Goal: Task Accomplishment & Management: Manage account settings

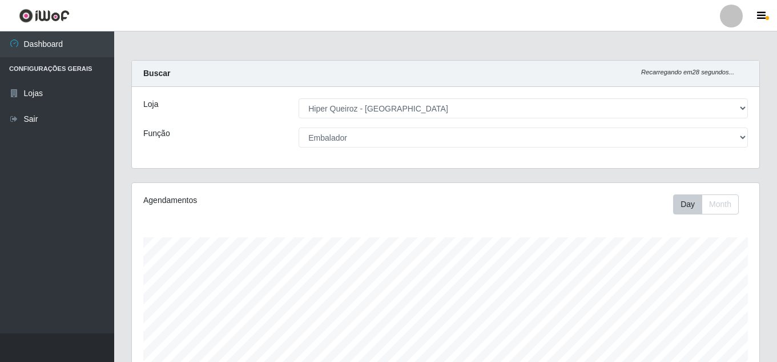
select select "513"
select select "1"
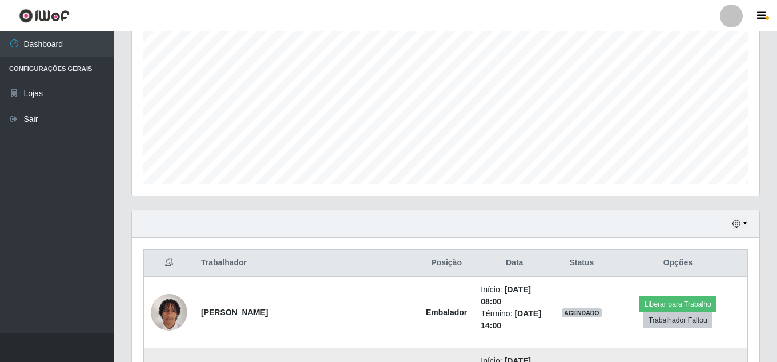
scroll to position [286, 0]
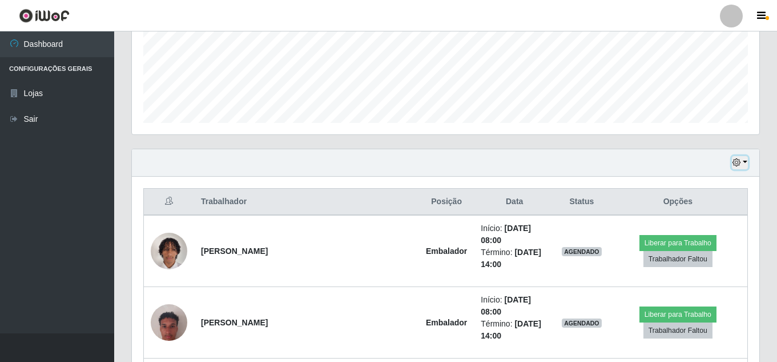
drag, startPoint x: 736, startPoint y: 163, endPoint x: 728, endPoint y: 167, distance: 9.7
click at [737, 164] on icon "button" at bounding box center [737, 162] width 8 height 8
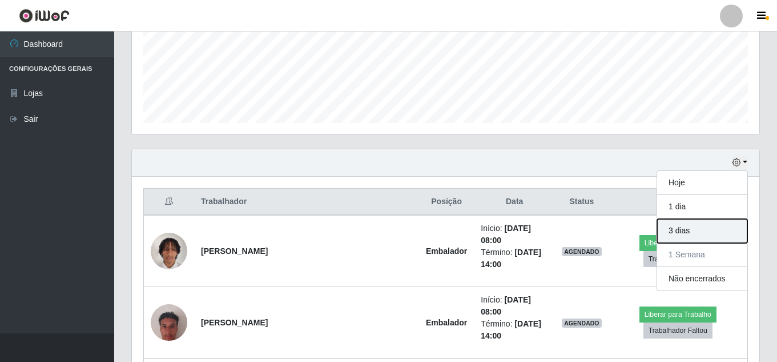
click at [686, 228] on button "3 dias" at bounding box center [702, 231] width 90 height 24
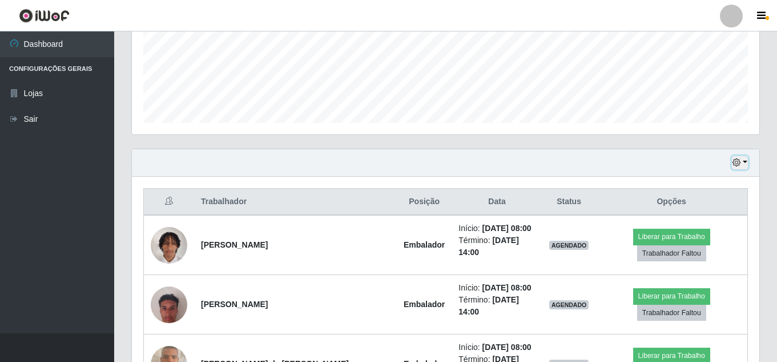
click at [741, 158] on button "button" at bounding box center [740, 162] width 16 height 13
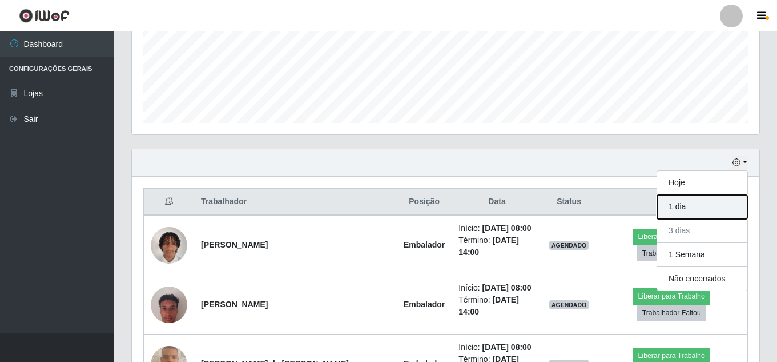
click at [701, 204] on button "1 dia" at bounding box center [702, 207] width 90 height 24
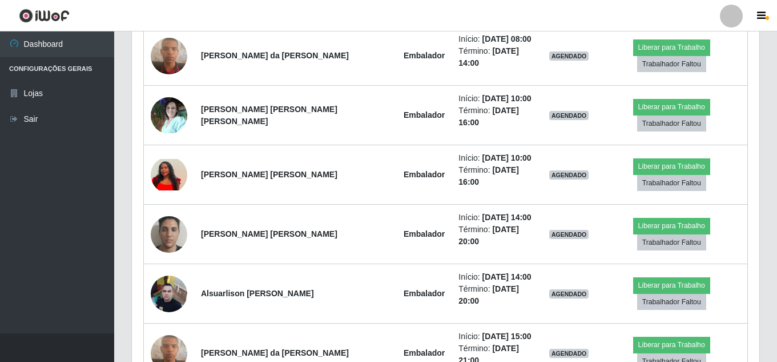
scroll to position [600, 0]
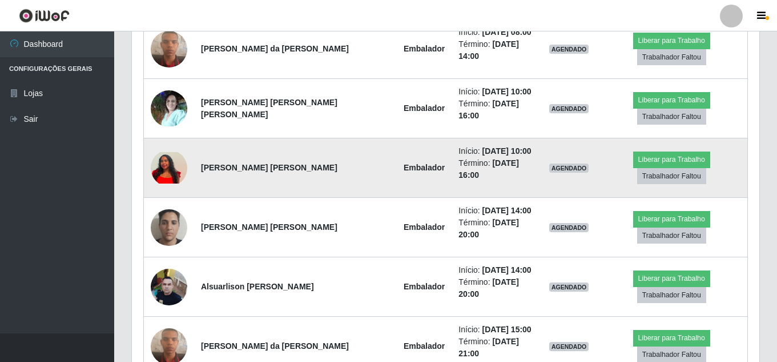
click at [171, 152] on img at bounding box center [169, 167] width 37 height 31
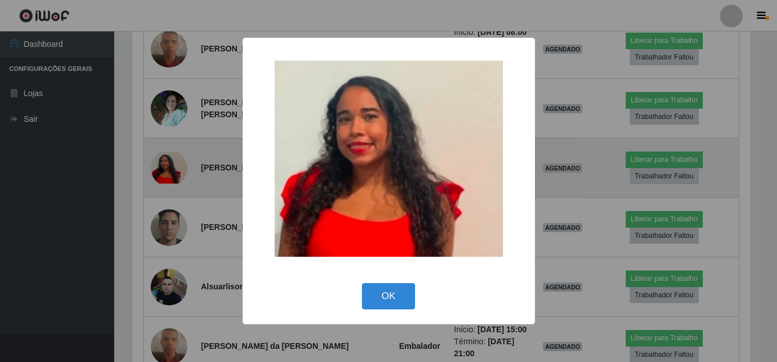
scroll to position [237, 622]
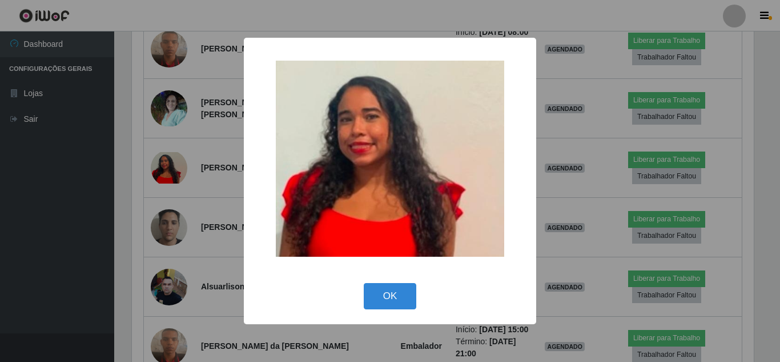
click at [83, 136] on div "× OK Cancel" at bounding box center [390, 181] width 780 height 362
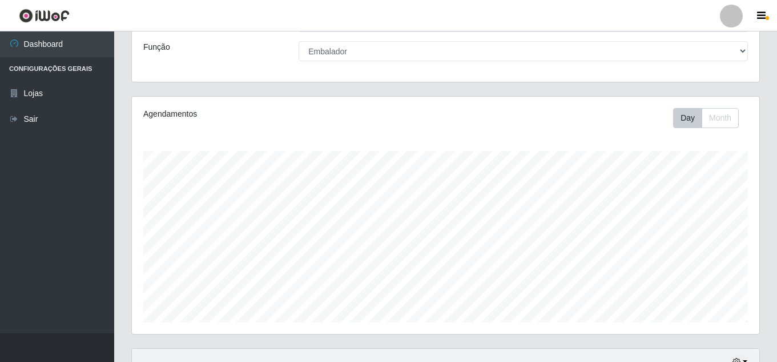
scroll to position [0, 0]
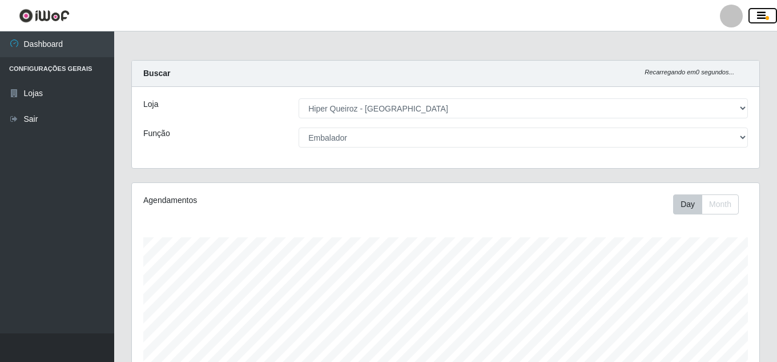
click at [761, 15] on icon "button" at bounding box center [761, 16] width 9 height 10
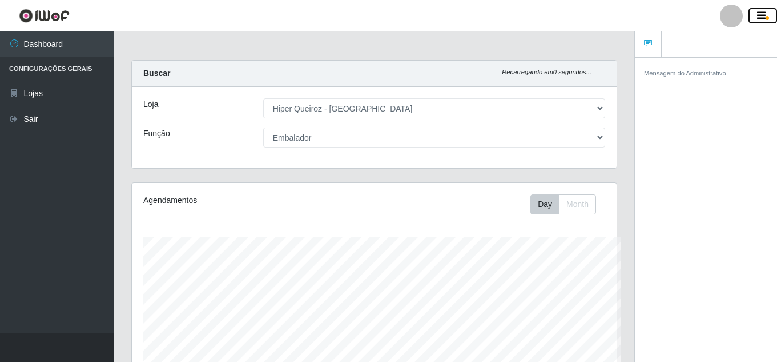
scroll to position [570871, 570622]
click at [681, 74] on small "Mensagem do Administrativo" at bounding box center [685, 73] width 82 height 7
click at [652, 46] on link at bounding box center [648, 44] width 27 height 26
click at [768, 14] on button "button" at bounding box center [763, 16] width 29 height 16
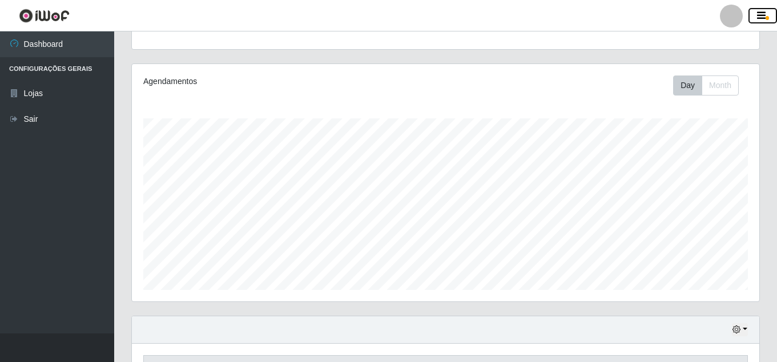
scroll to position [114, 0]
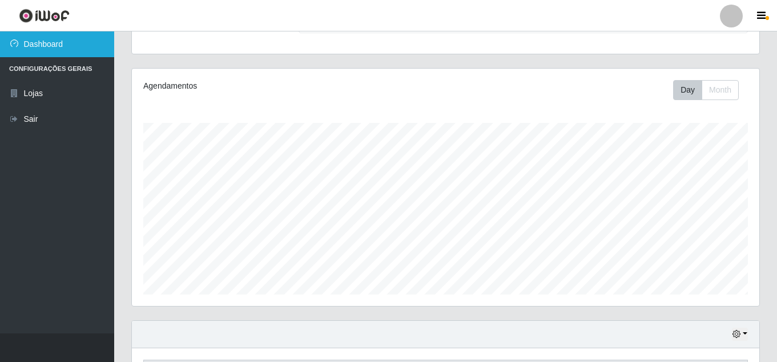
click at [46, 41] on link "Dashboard" at bounding box center [57, 44] width 114 height 26
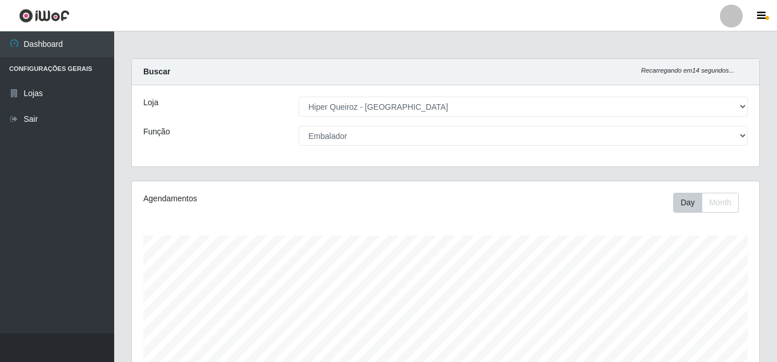
scroll to position [0, 0]
